Goal: Book appointment/travel/reservation

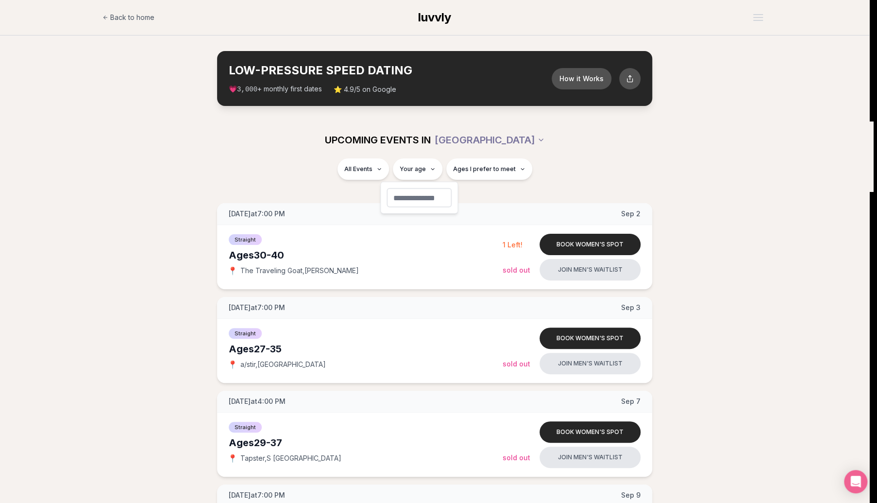
type input "**"
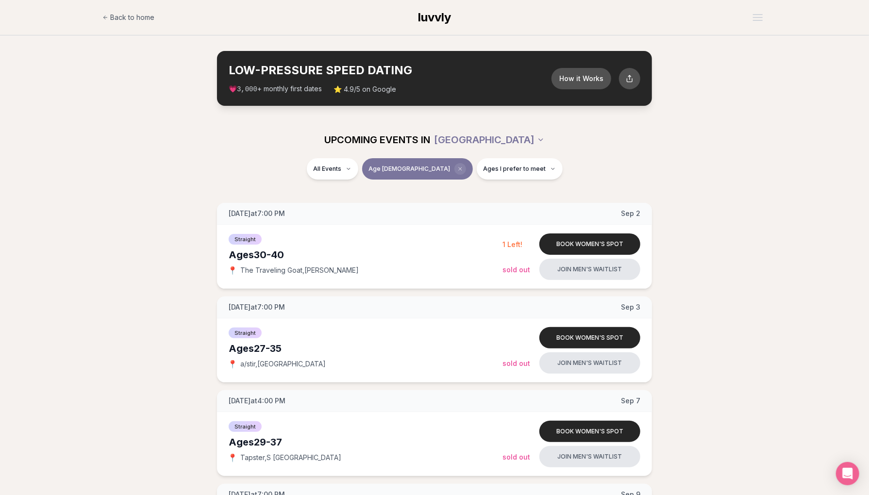
click at [459, 170] on icon "Clear age" at bounding box center [460, 169] width 3 height 3
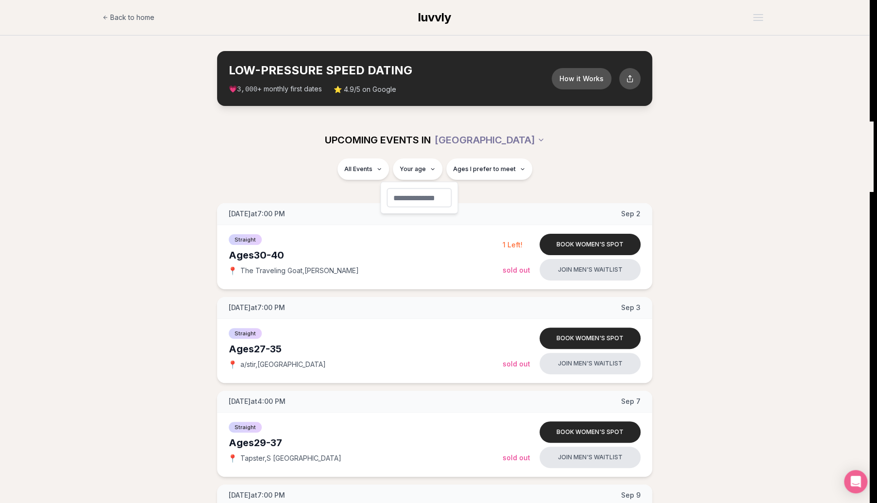
type input "**"
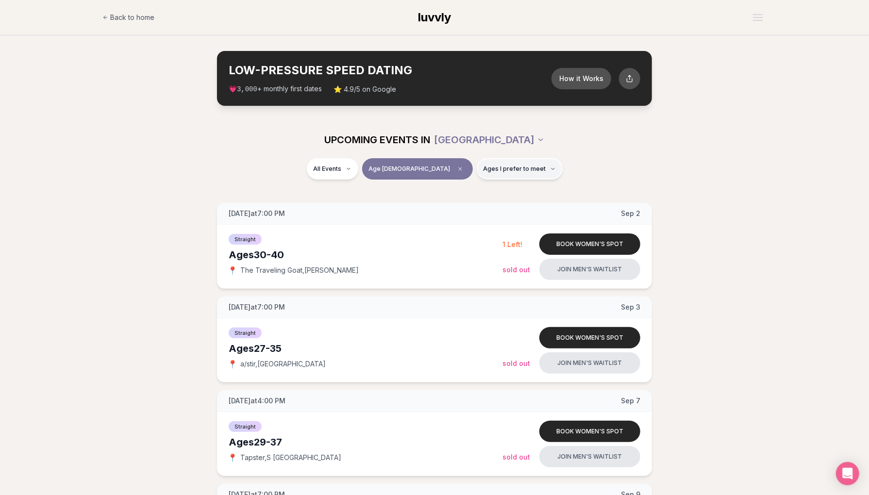
click at [477, 173] on button "Ages I prefer to meet" at bounding box center [520, 168] width 86 height 21
click at [451, 205] on button "Around my age" at bounding box center [450, 207] width 8 height 8
click at [450, 219] on button "Older than me" at bounding box center [450, 220] width 8 height 8
click at [319, 171] on div "All Events Age [DEMOGRAPHIC_DATA] Same age + Older" at bounding box center [435, 170] width 544 height 25
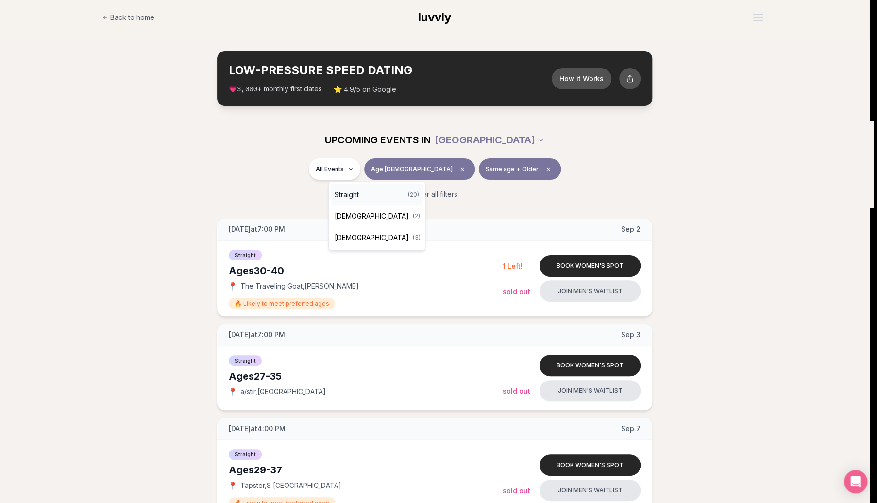
click at [353, 191] on span "Straight" at bounding box center [347, 195] width 24 height 10
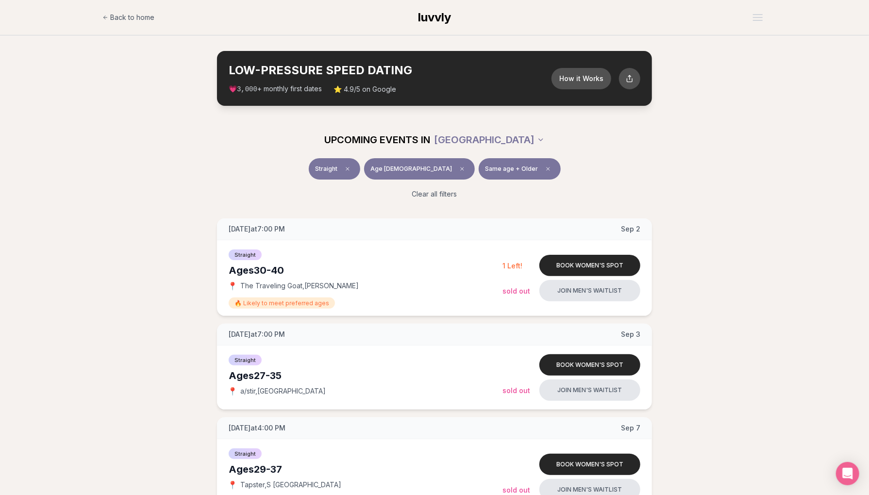
click at [212, 182] on div "Straight Age [DEMOGRAPHIC_DATA] Same age + Older" at bounding box center [435, 170] width 544 height 25
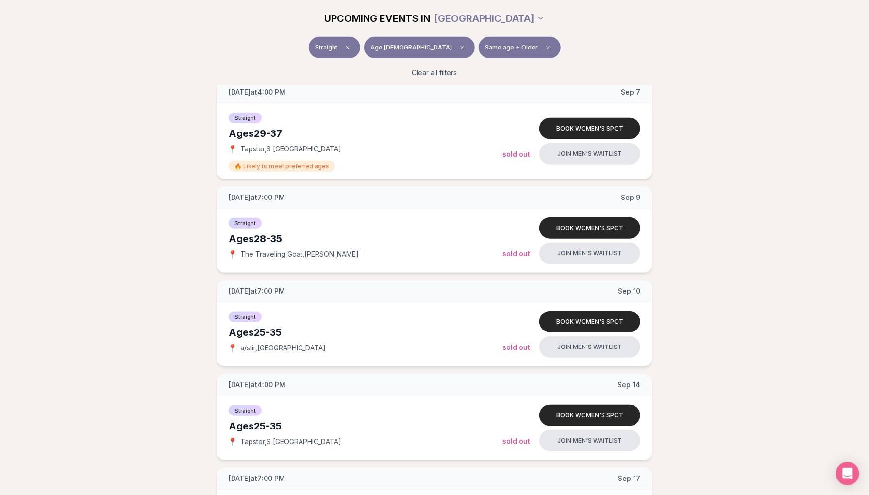
scroll to position [350, 0]
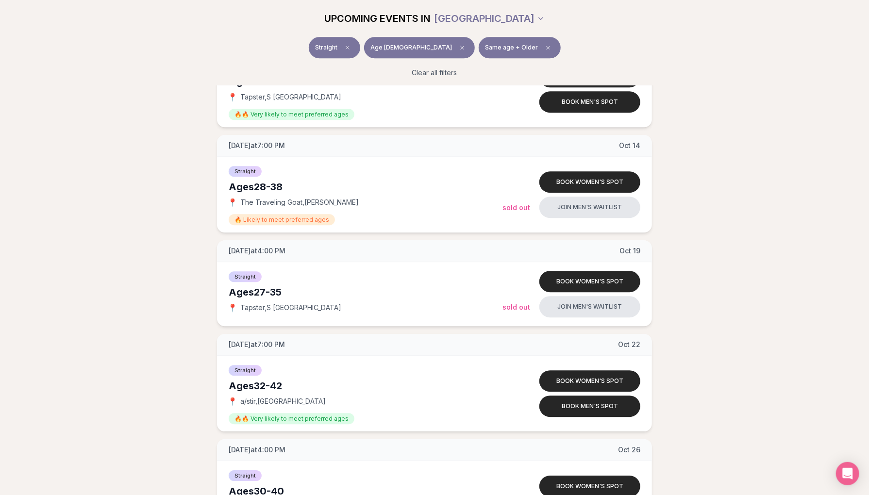
scroll to position [1496, 0]
